Goal: Transaction & Acquisition: Purchase product/service

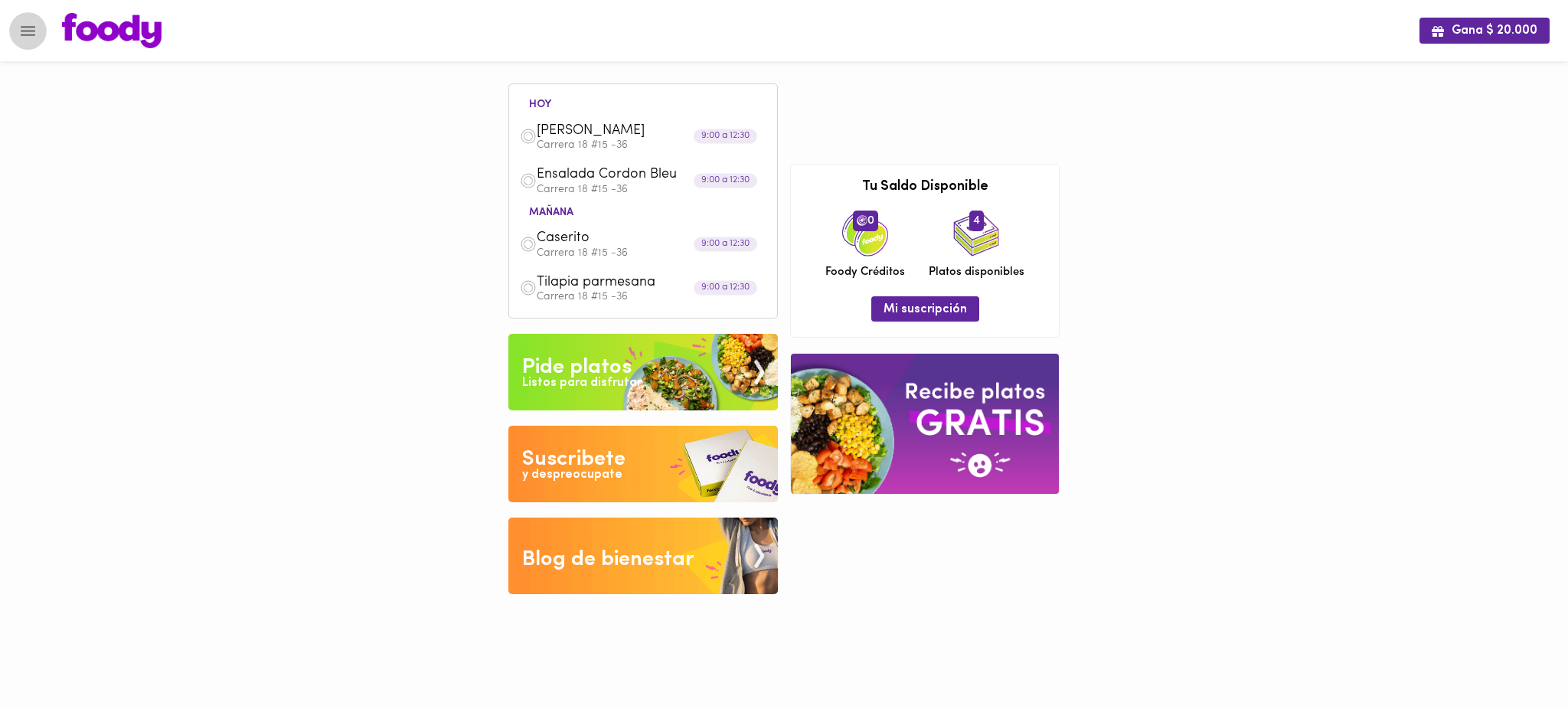
click at [21, 28] on icon "Menu" at bounding box center [28, 30] width 19 height 19
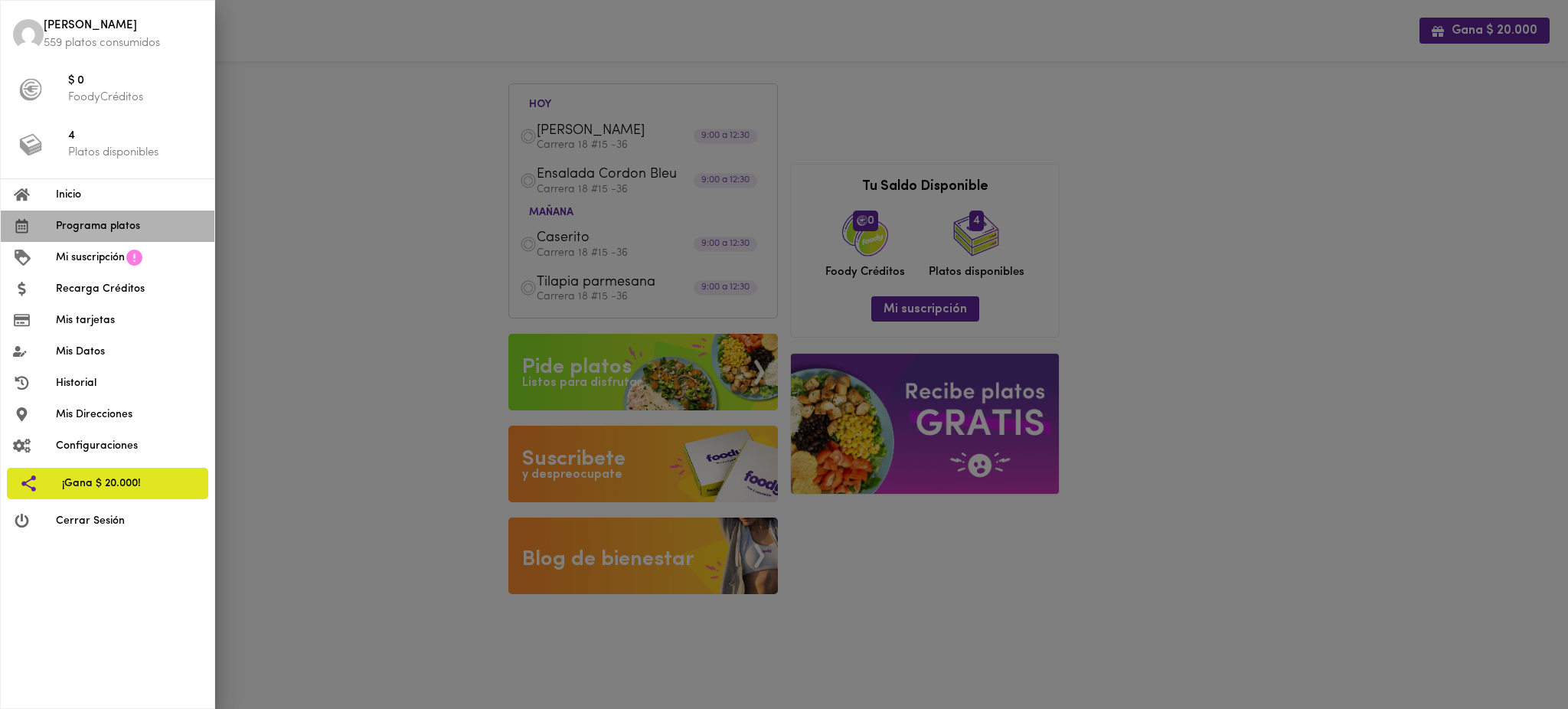
click at [96, 230] on span "Programa platos" at bounding box center [129, 226] width 146 height 16
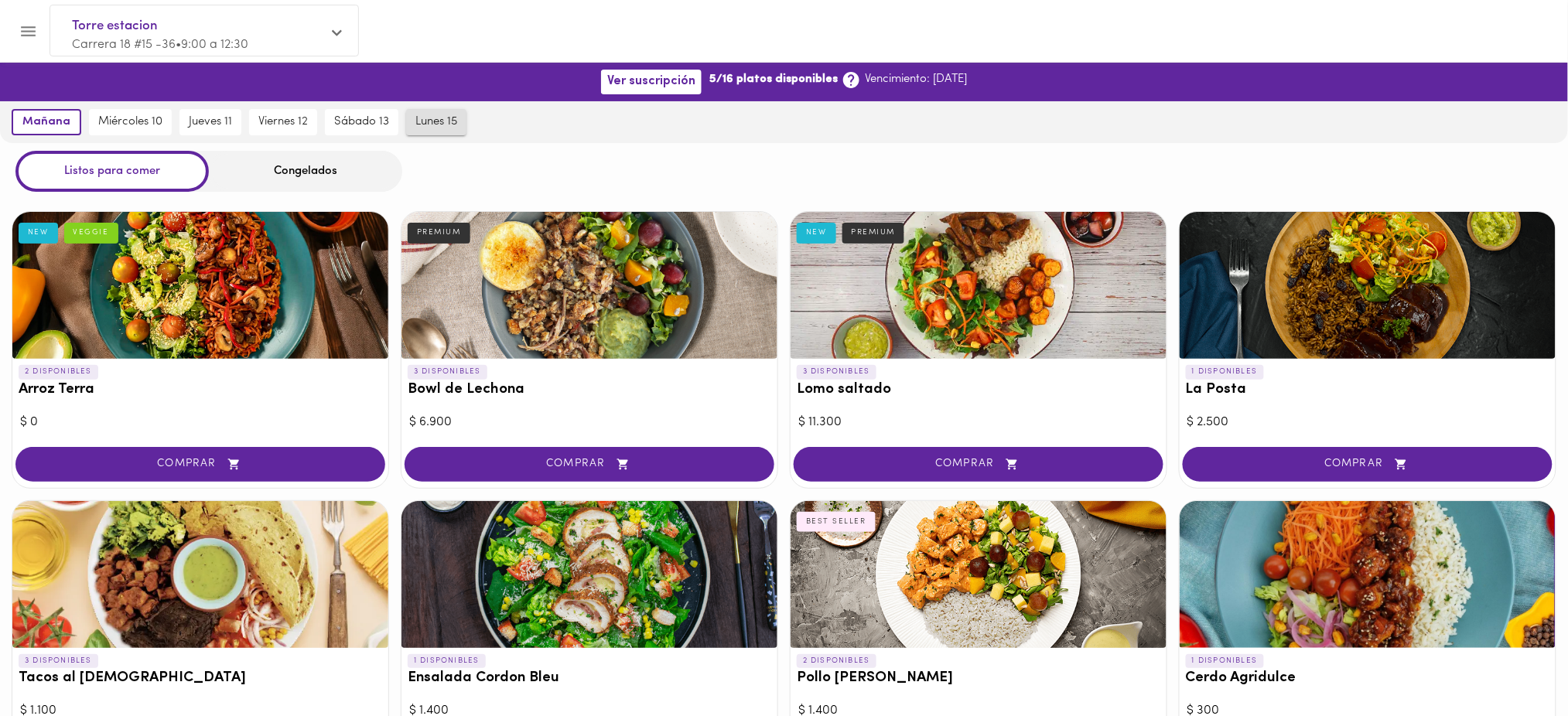
click at [426, 124] on span "lunes 15" at bounding box center [436, 122] width 42 height 14
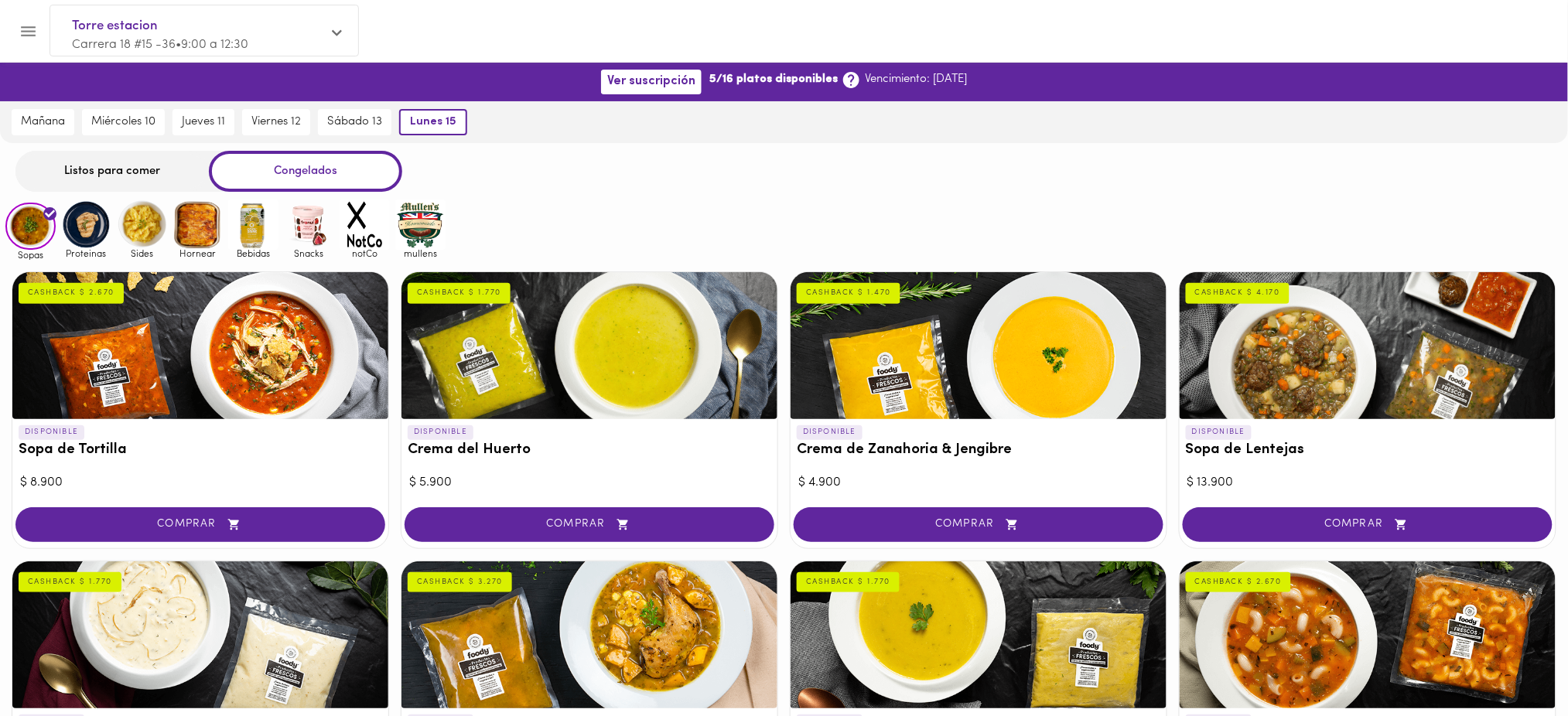
click at [99, 171] on div "Listos para comer" at bounding box center [112, 171] width 193 height 41
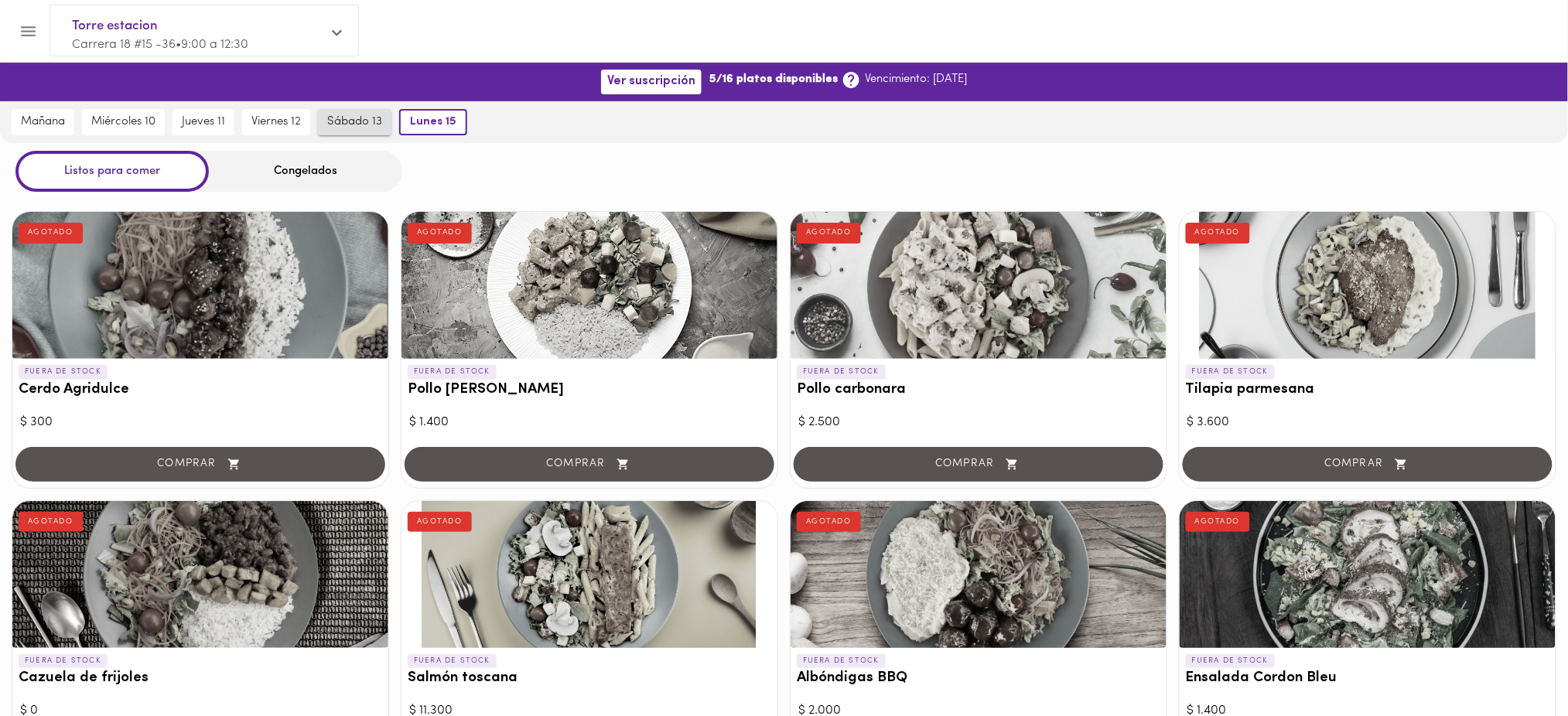
click at [359, 117] on span "sábado 13" at bounding box center [355, 122] width 55 height 14
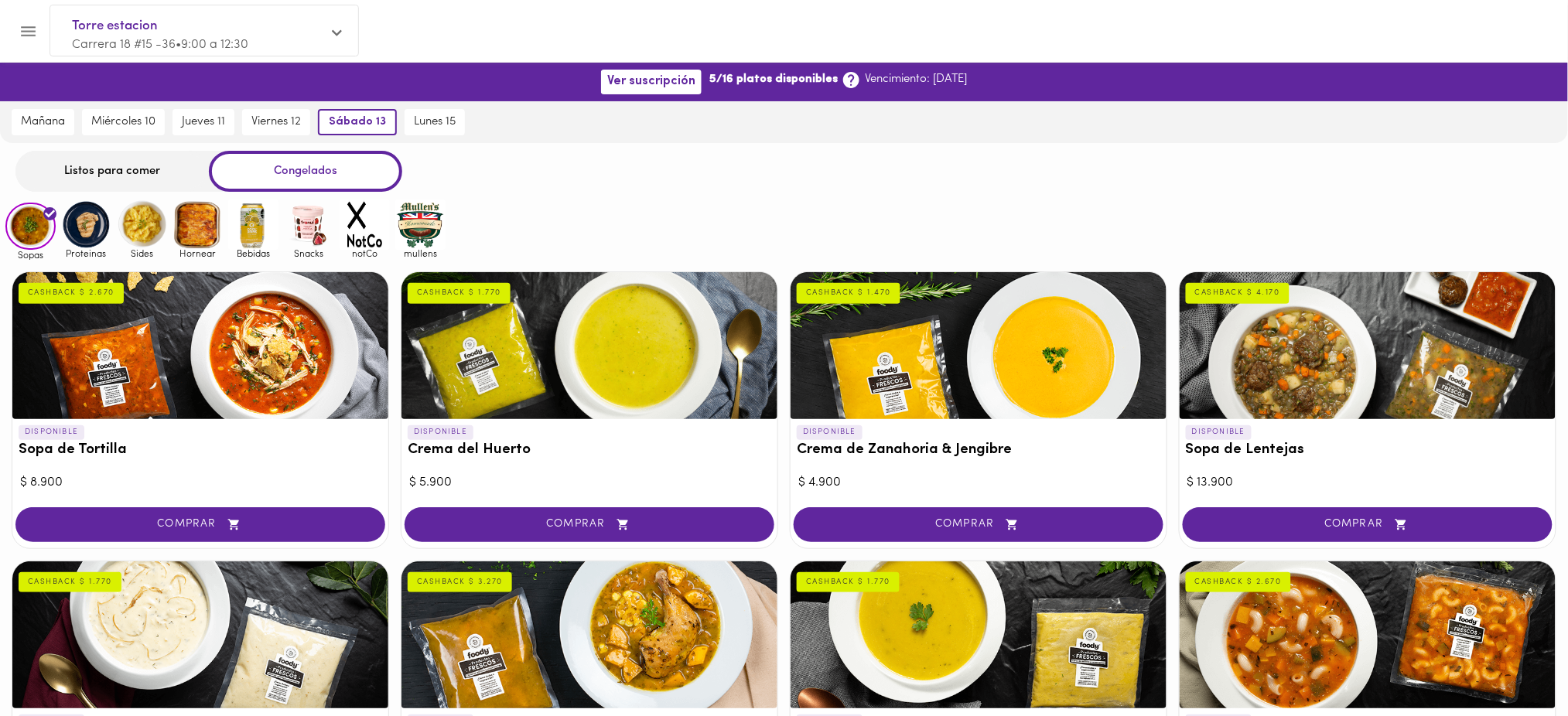
click at [159, 167] on div "Listos para comer" at bounding box center [112, 171] width 193 height 41
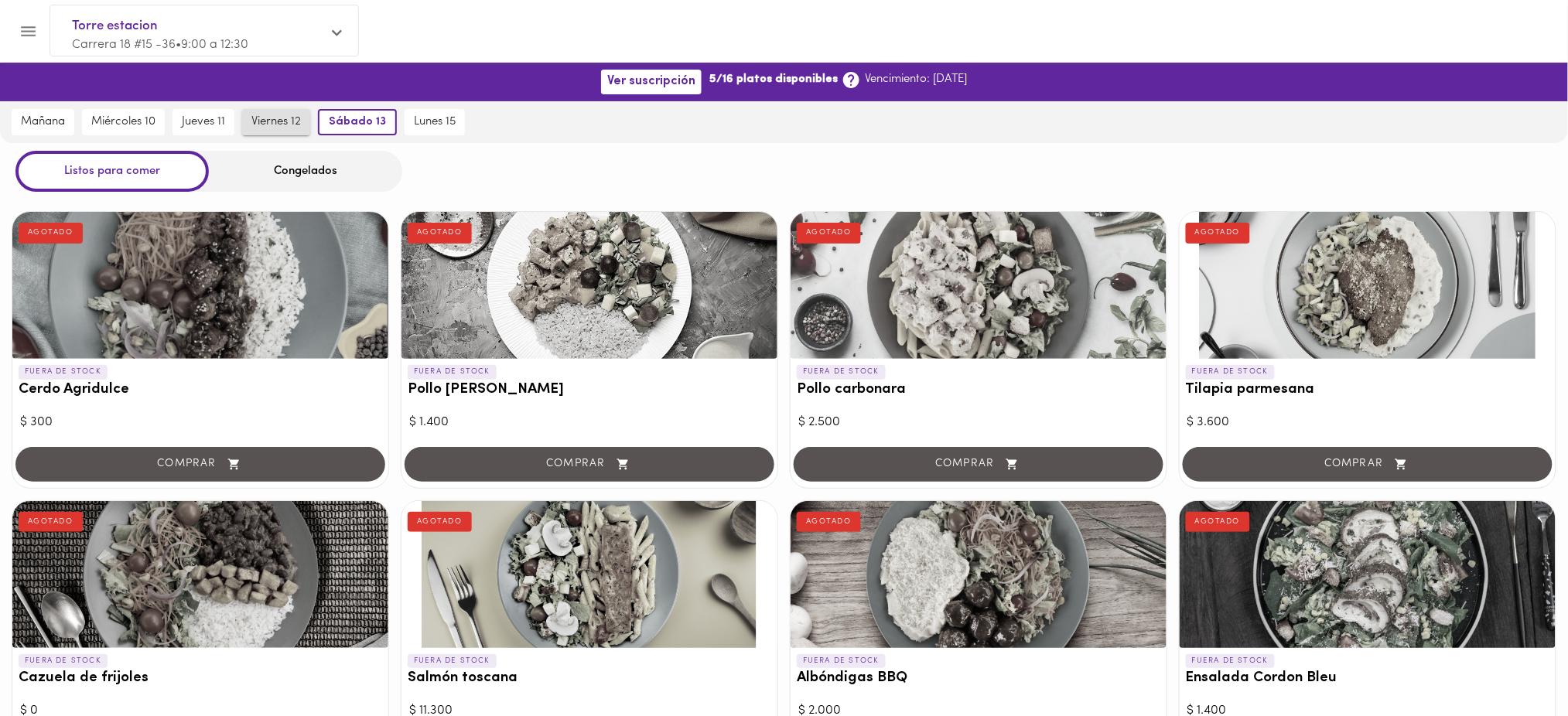
click at [256, 117] on span "viernes 12" at bounding box center [276, 122] width 50 height 14
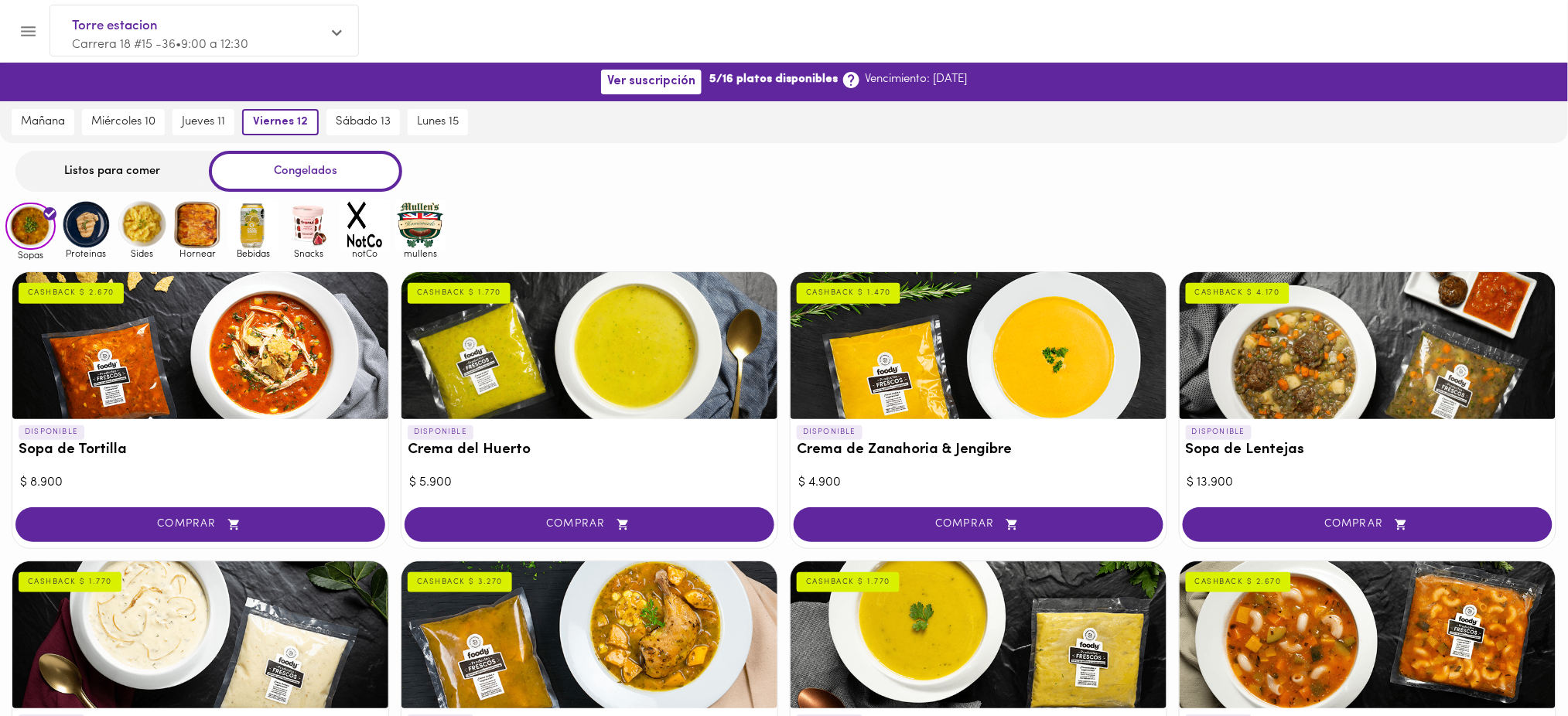
click at [133, 161] on div "Listos para comer" at bounding box center [112, 171] width 193 height 41
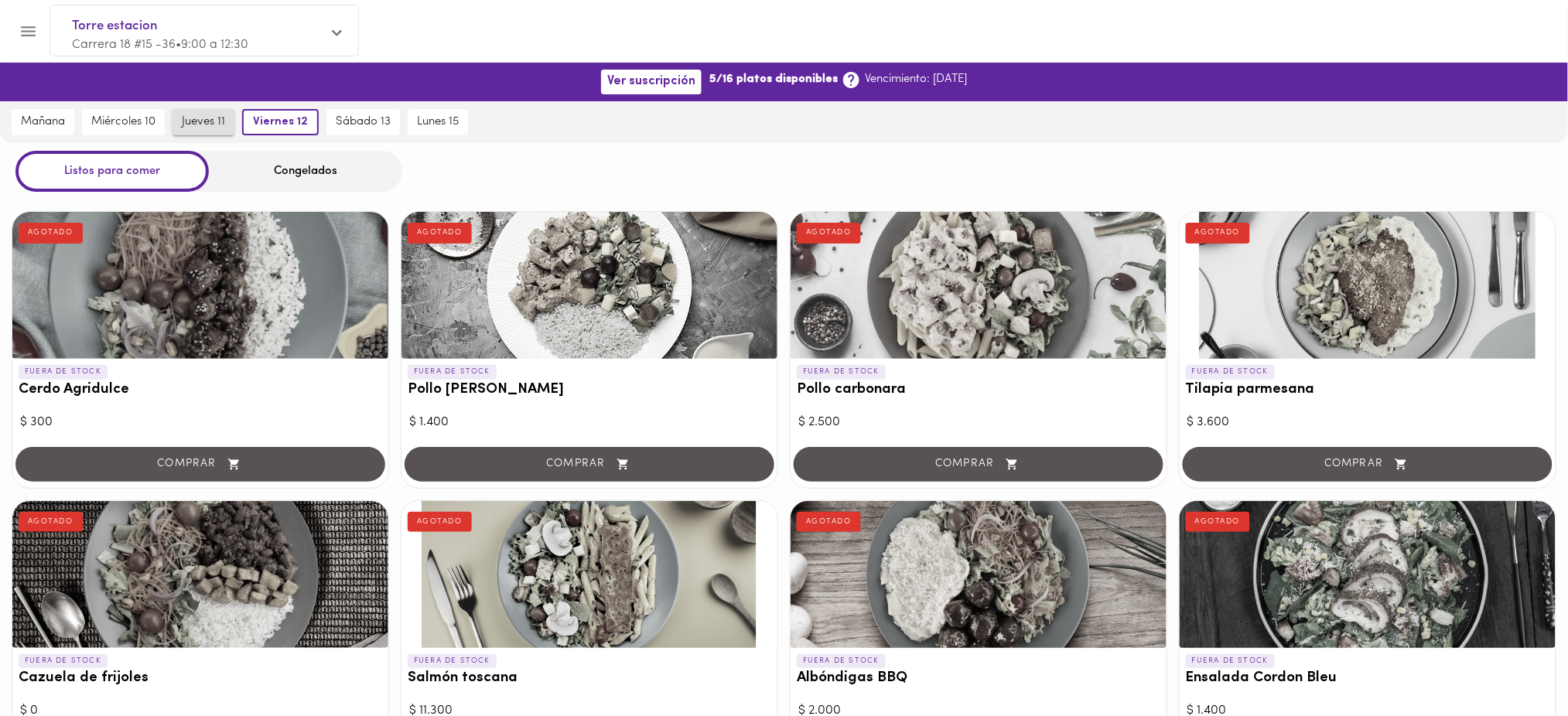
click at [195, 109] on button "jueves 11" at bounding box center [203, 122] width 62 height 26
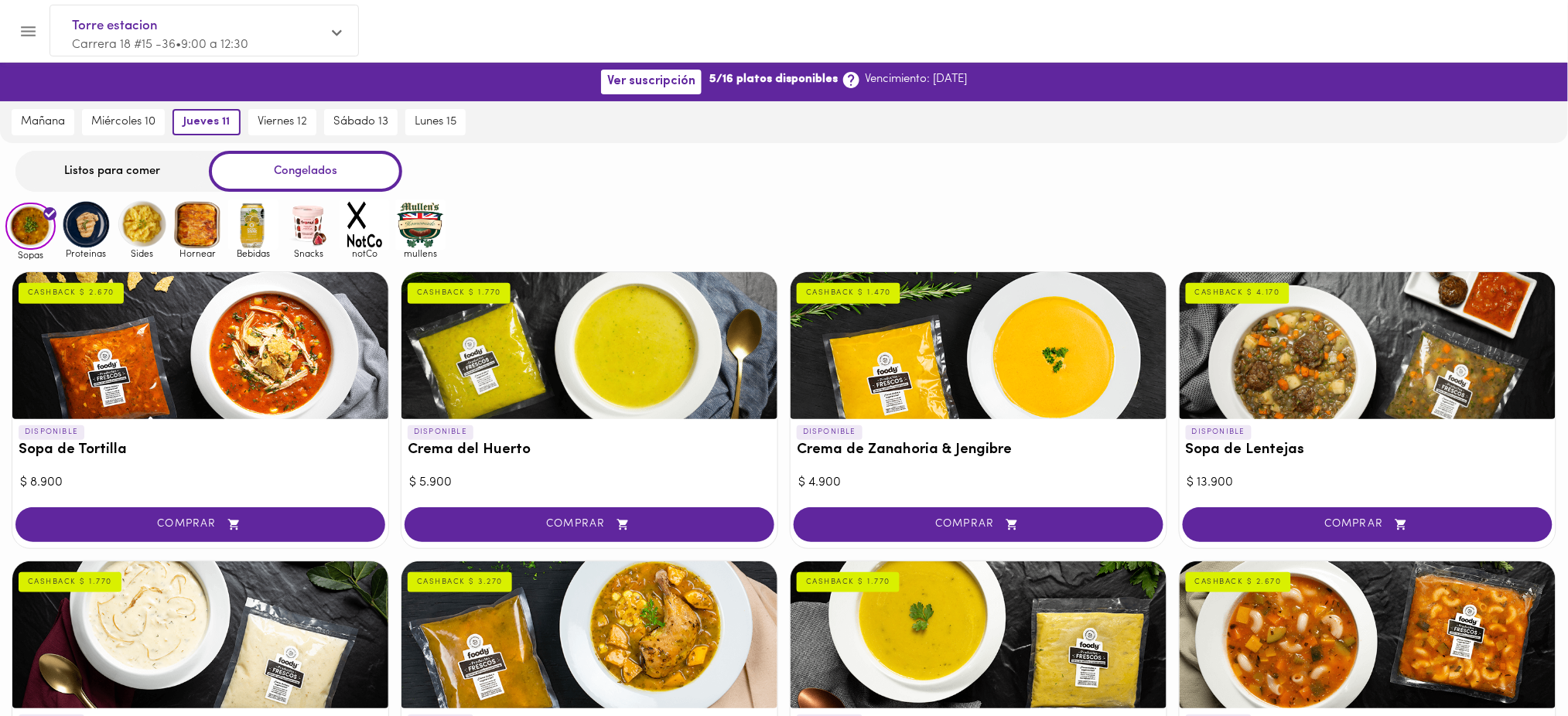
click at [127, 162] on div "Listos para comer" at bounding box center [112, 171] width 193 height 41
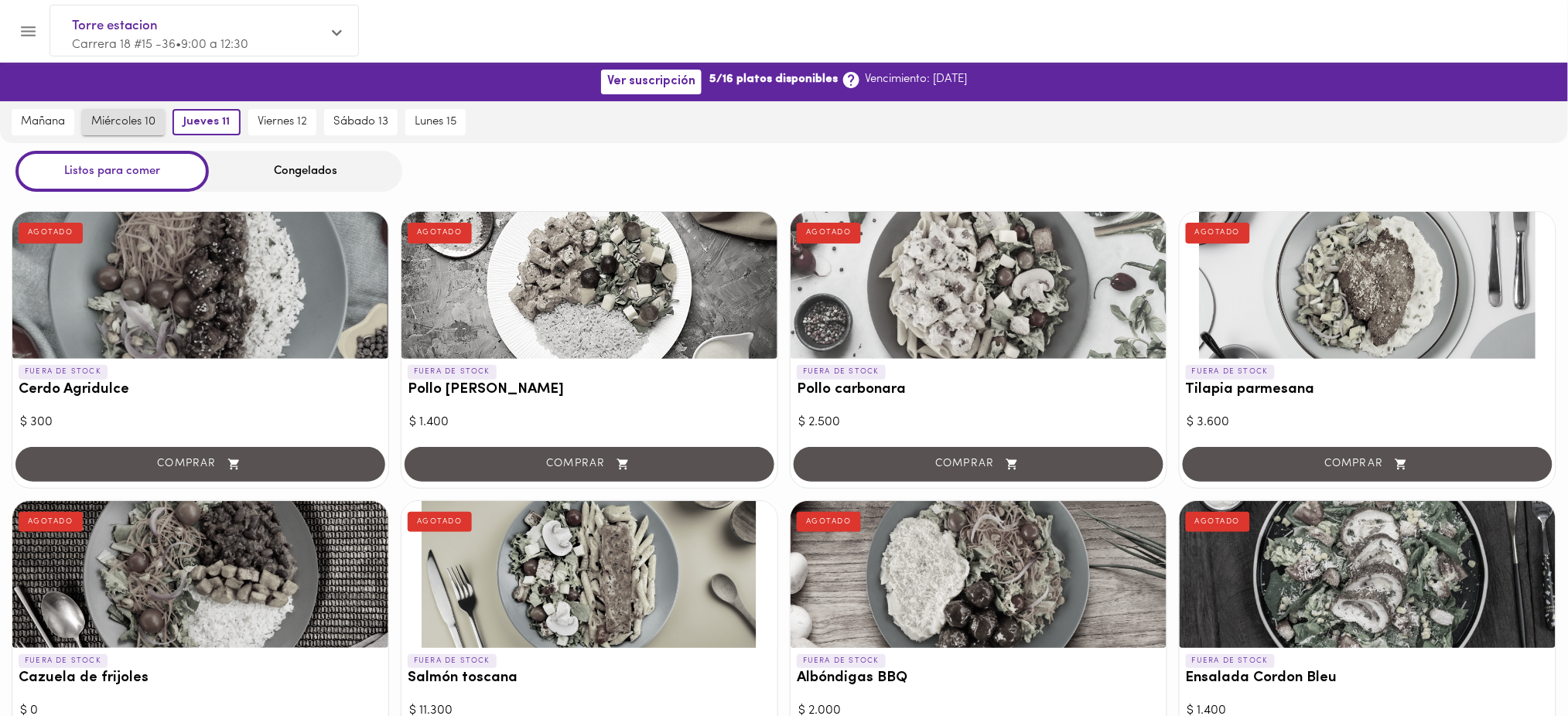
click at [127, 120] on span "miércoles 10" at bounding box center [123, 122] width 64 height 14
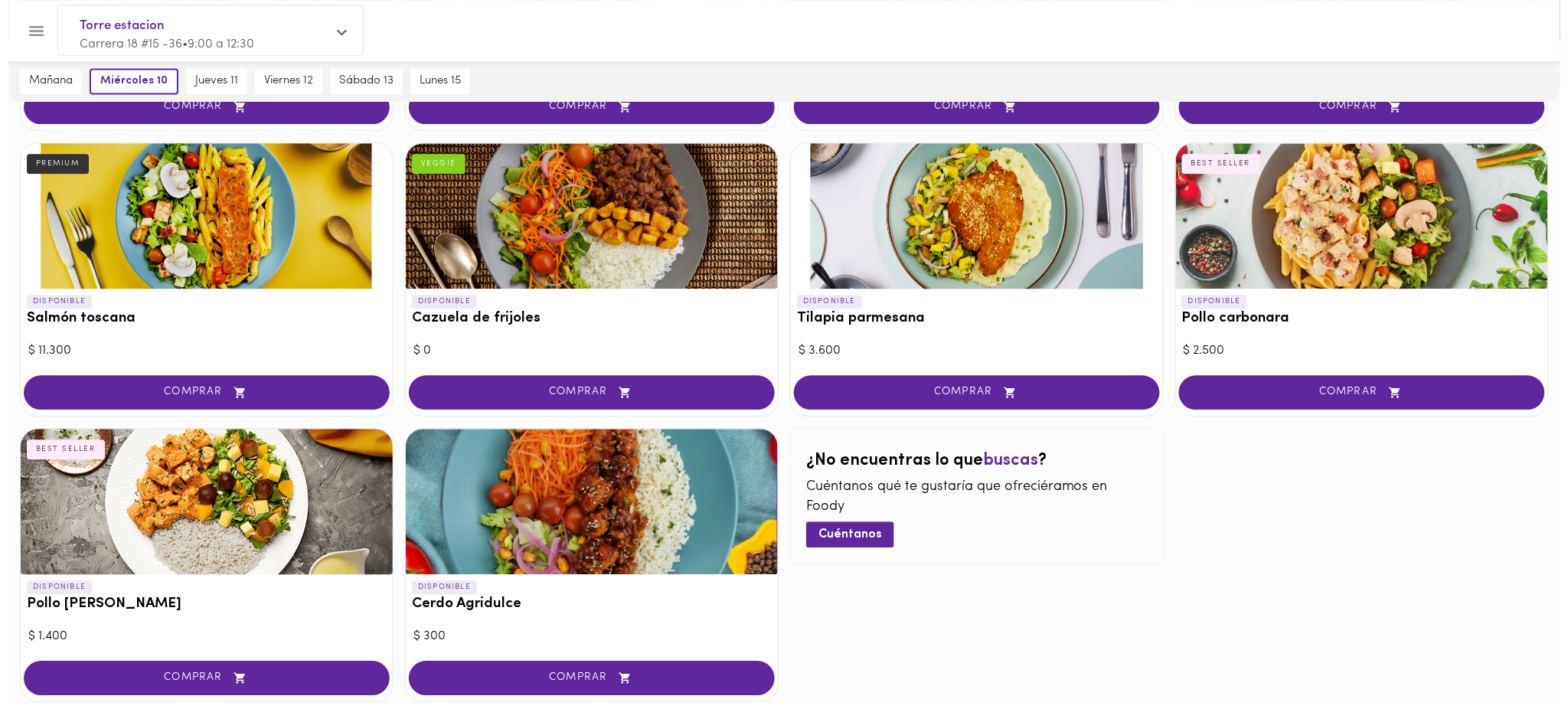
scroll to position [1256, 0]
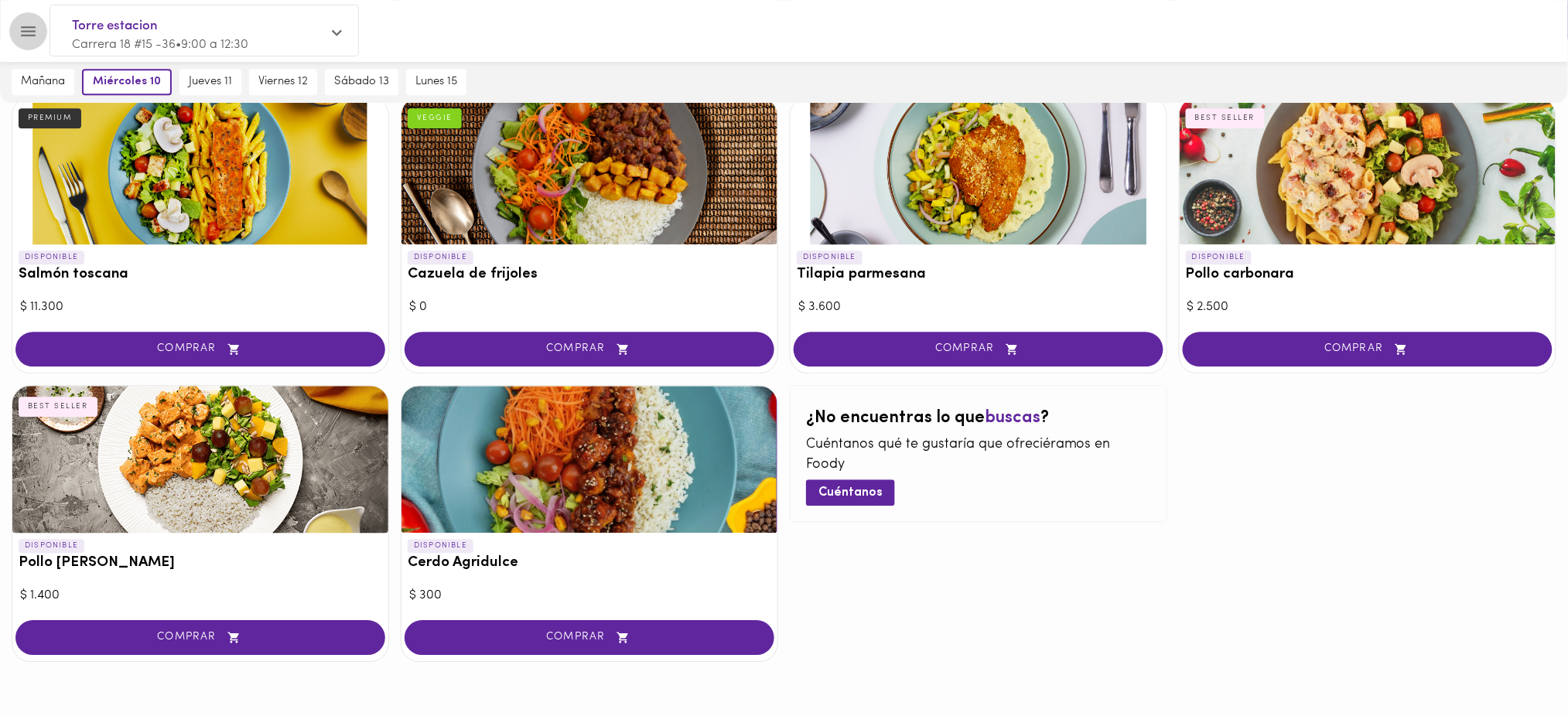
click at [31, 30] on icon "Menu" at bounding box center [27, 32] width 15 height 10
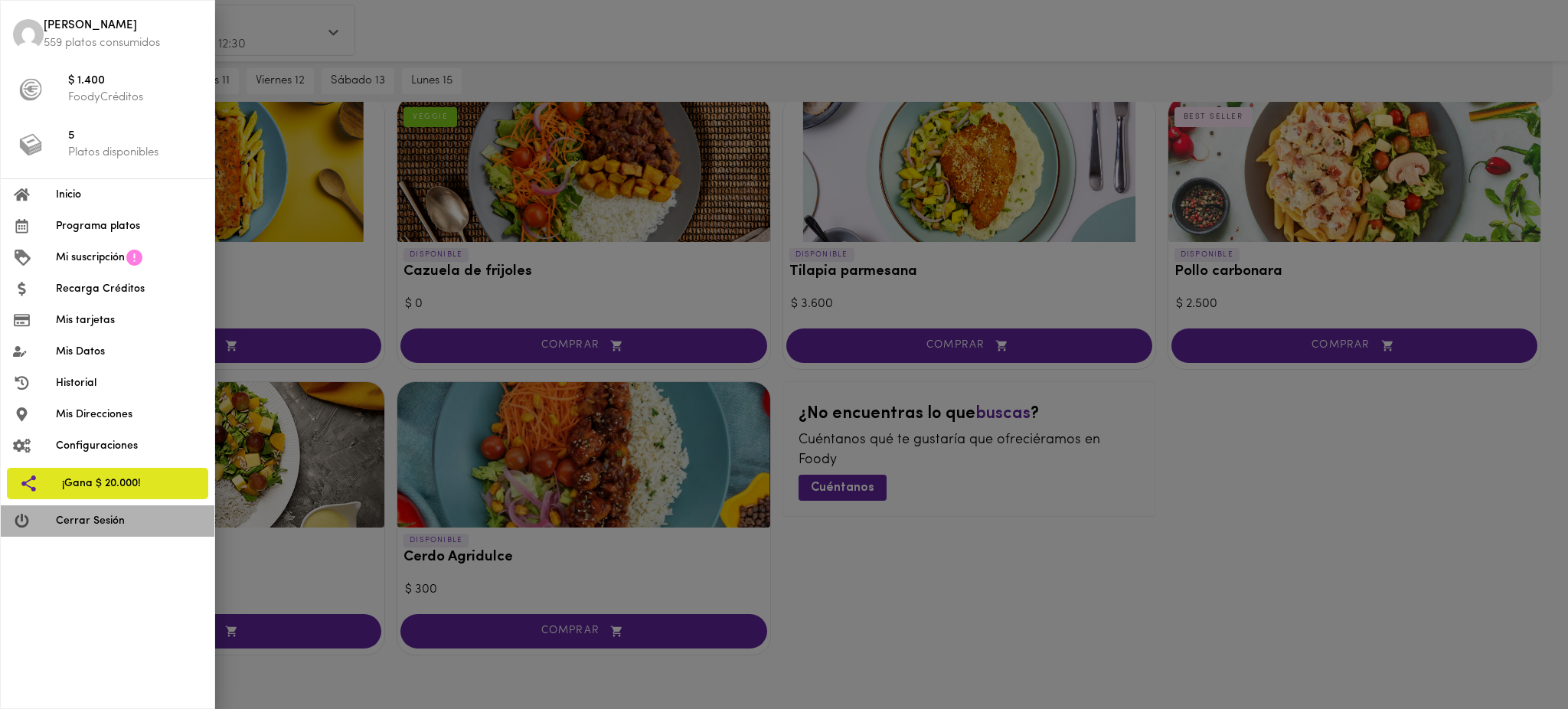
click at [113, 525] on span "Cerrar Sesión" at bounding box center [129, 520] width 146 height 16
